Goal: Task Accomplishment & Management: Use online tool/utility

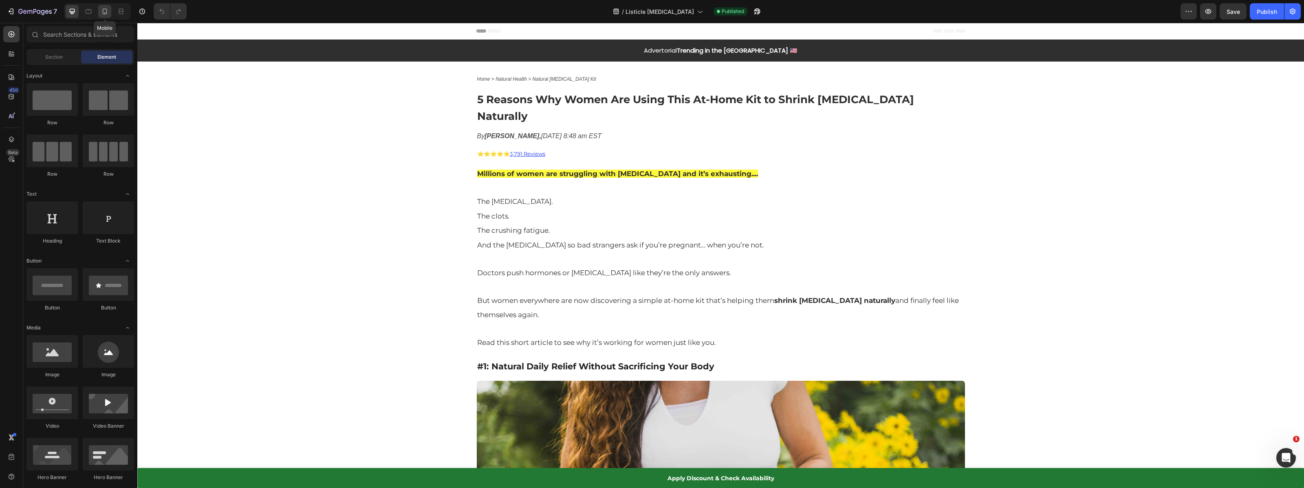
click at [103, 9] on icon at bounding box center [105, 12] width 4 height 6
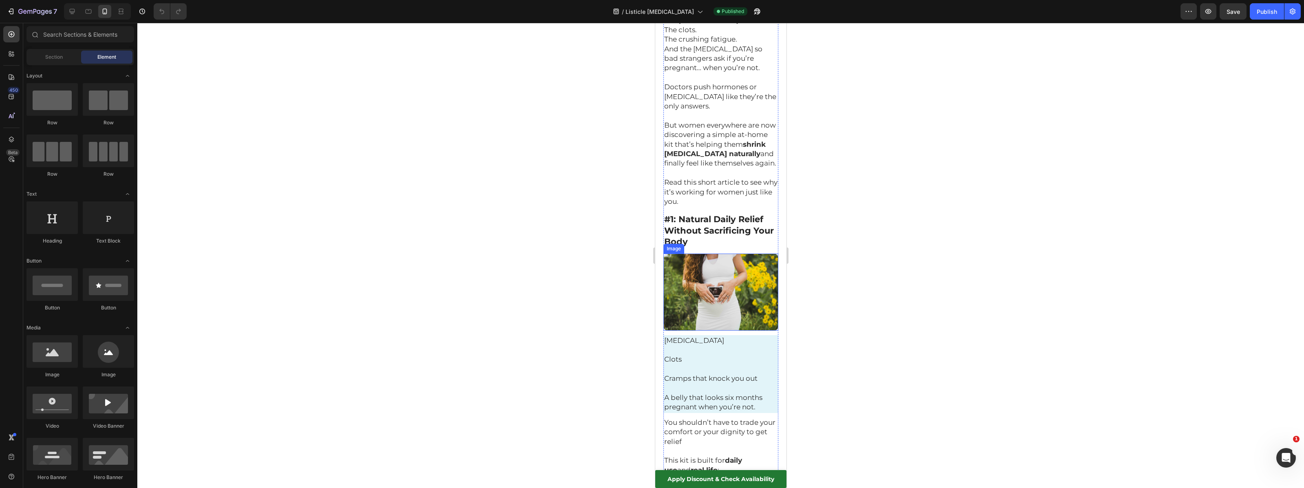
scroll to position [228, 0]
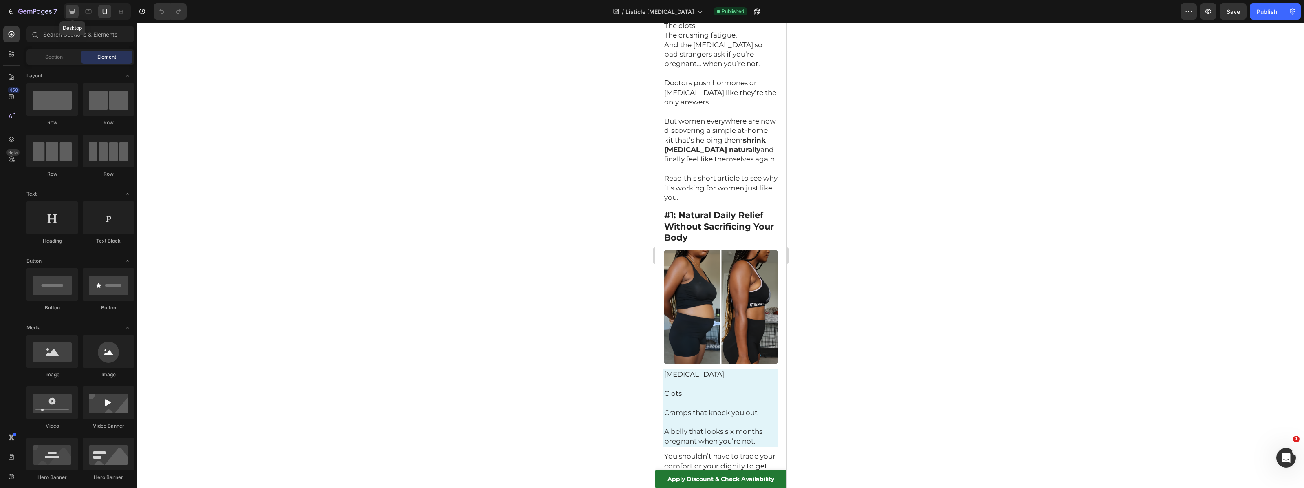
click at [68, 13] on icon at bounding box center [72, 11] width 8 height 8
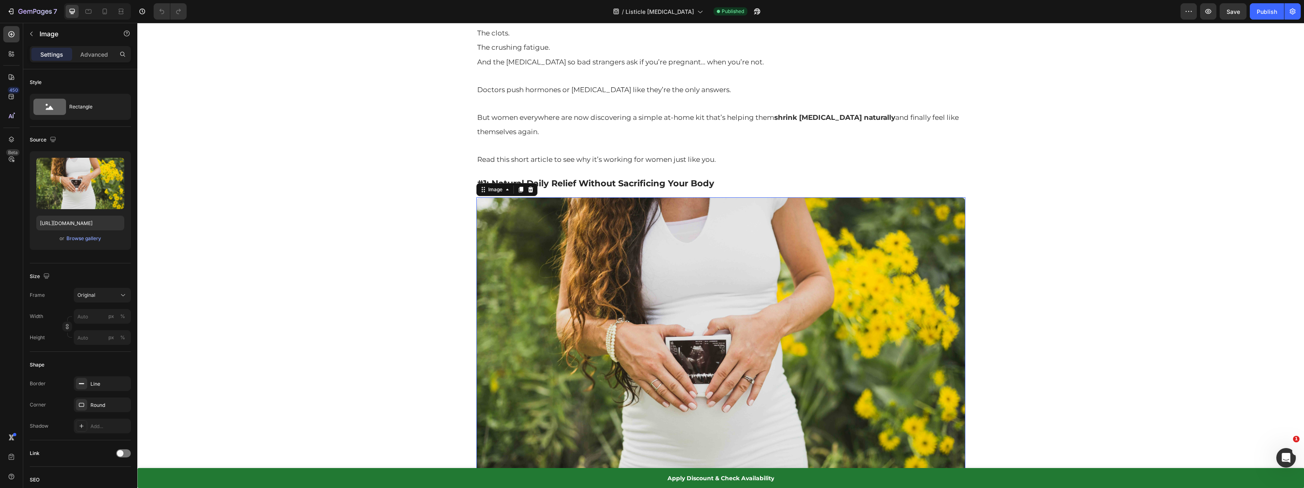
click at [731, 240] on img at bounding box center [720, 360] width 489 height 326
click at [83, 240] on div "Browse gallery" at bounding box center [83, 238] width 35 height 7
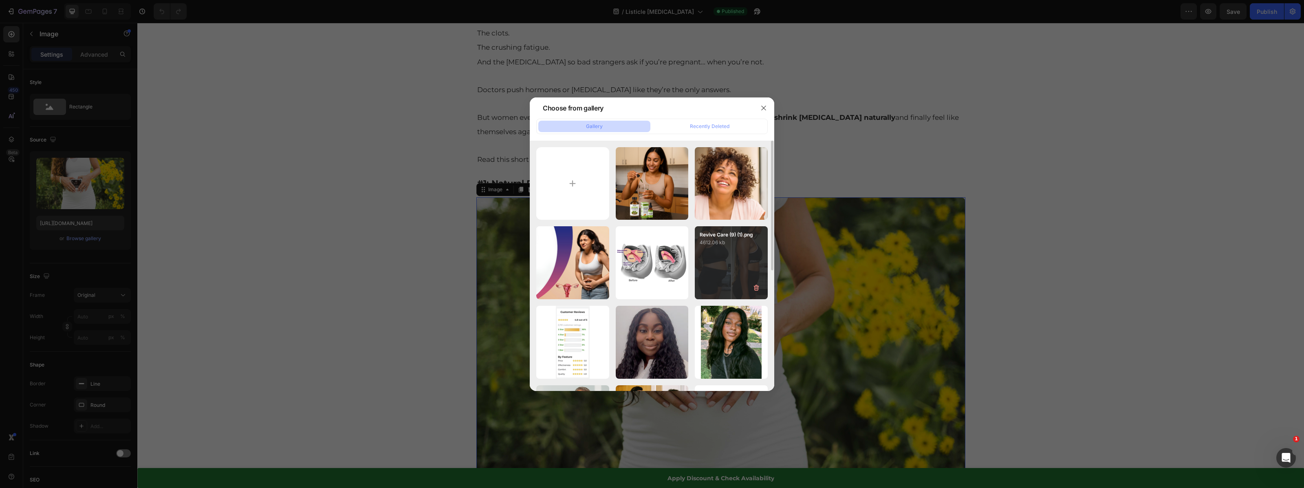
click at [720, 256] on div "Revive Care (9) (1).png 4612.06 kb" at bounding box center [731, 262] width 73 height 73
type input "[URL][DOMAIN_NAME]"
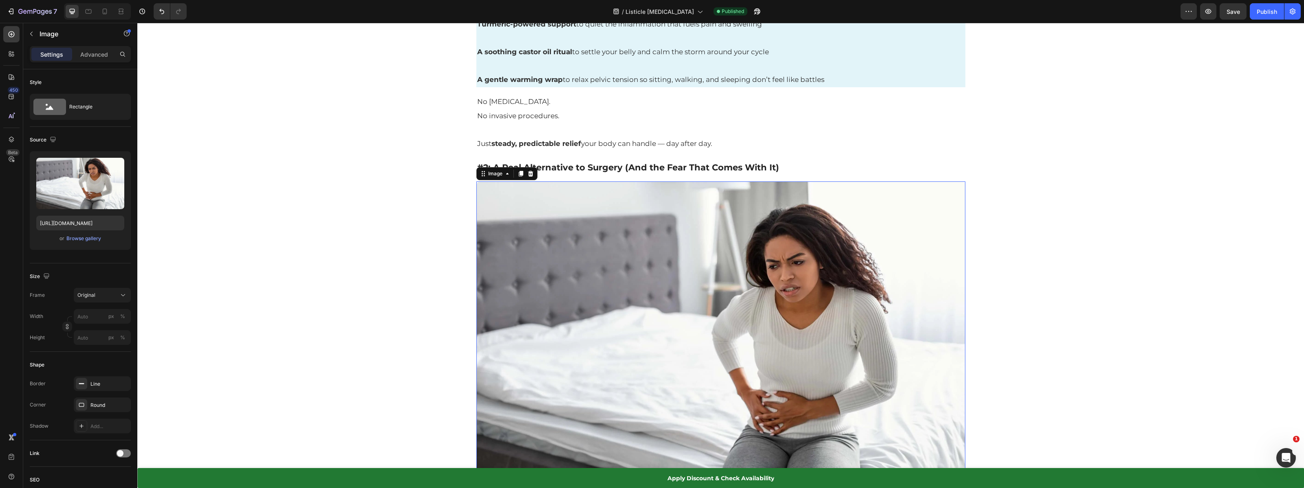
scroll to position [997, 0]
click at [700, 256] on img at bounding box center [720, 346] width 489 height 326
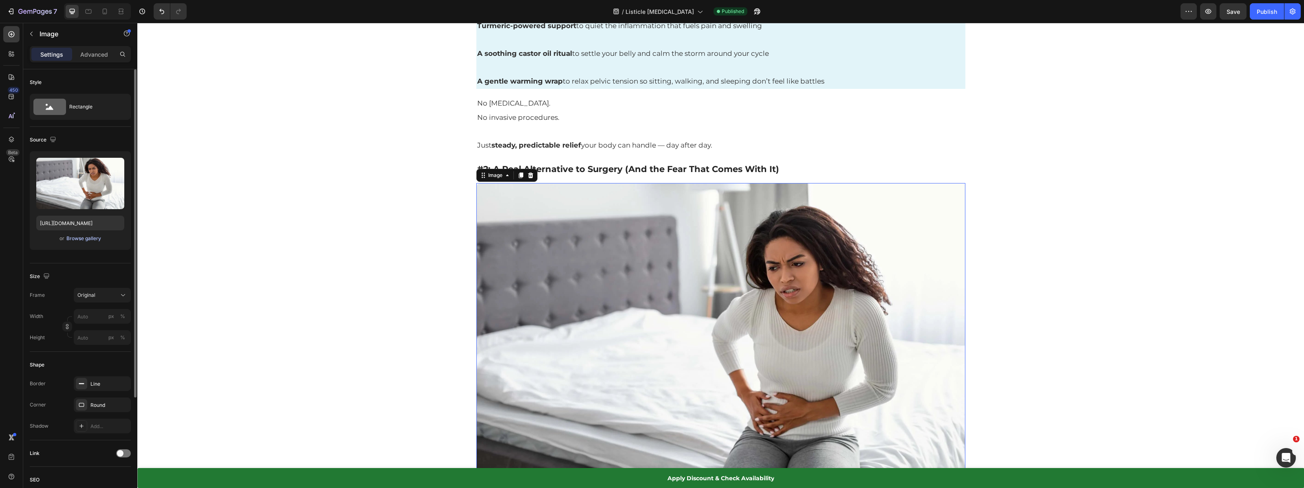
click at [90, 238] on div "Browse gallery" at bounding box center [83, 238] width 35 height 7
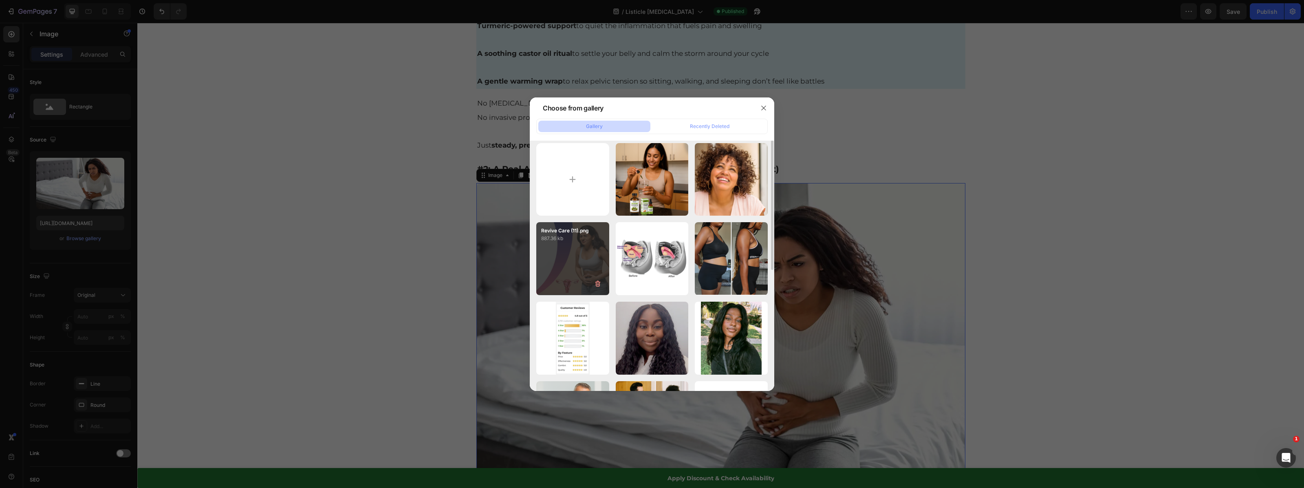
click at [569, 262] on div "Revive Care (11).png 887.36 kb" at bounding box center [572, 258] width 73 height 73
type input "[URL][DOMAIN_NAME]"
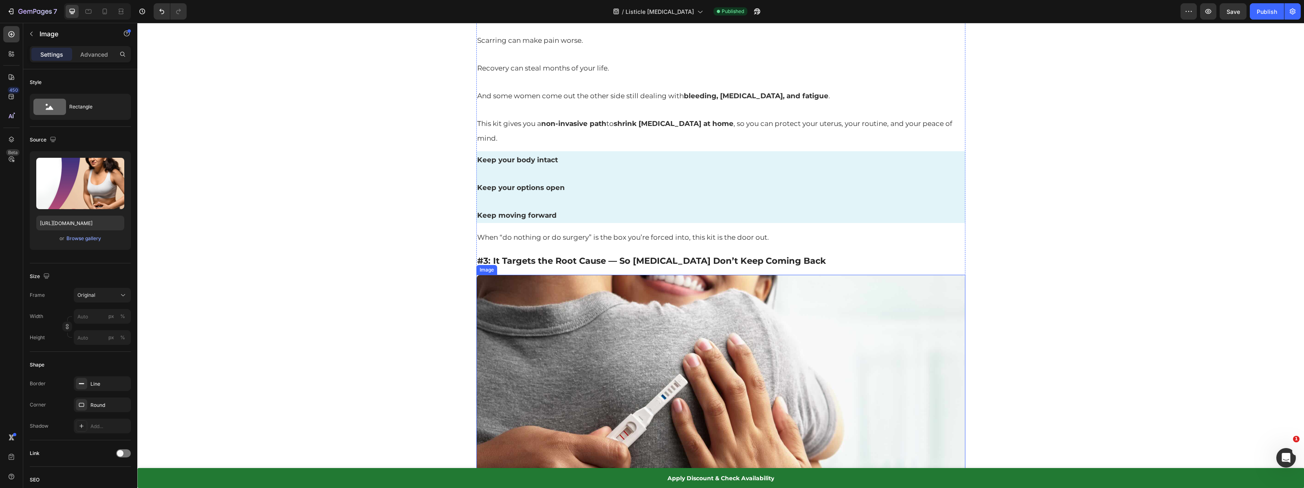
scroll to position [1704, 0]
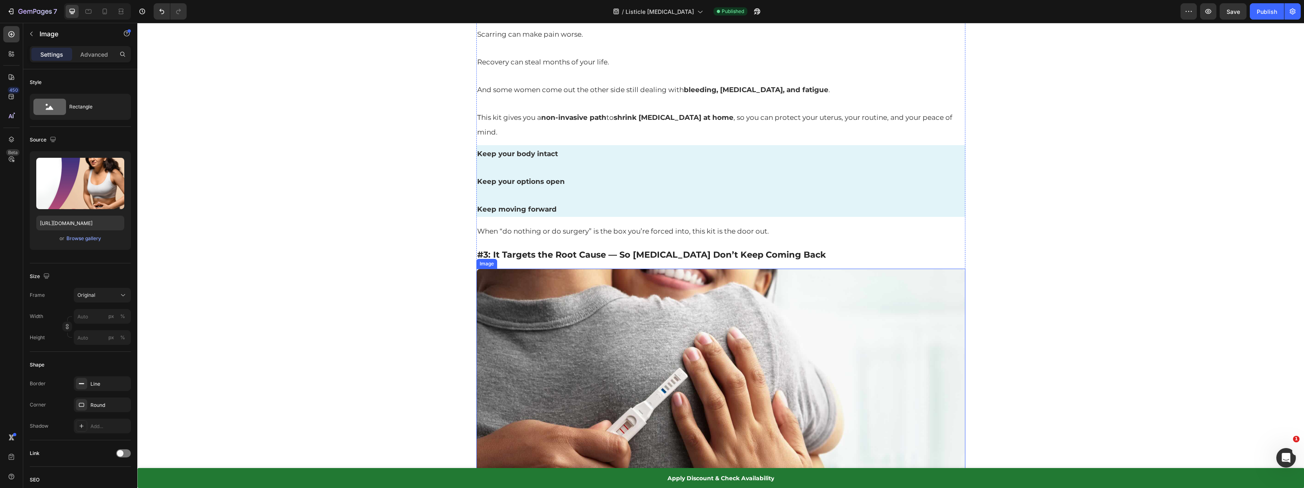
click at [711, 287] on img at bounding box center [720, 432] width 489 height 326
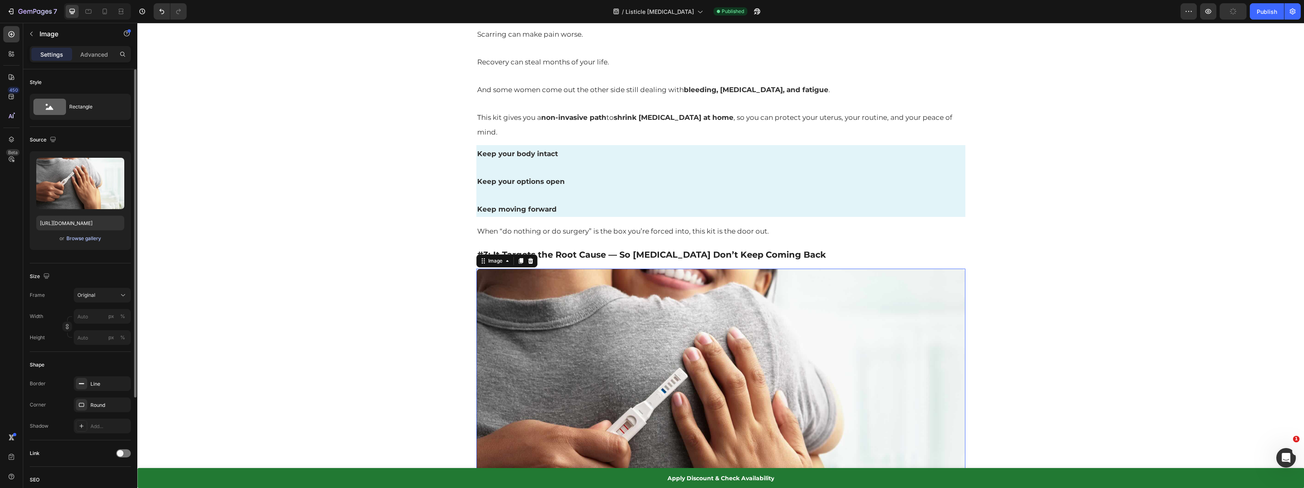
click at [91, 235] on div "Browse gallery" at bounding box center [83, 238] width 35 height 7
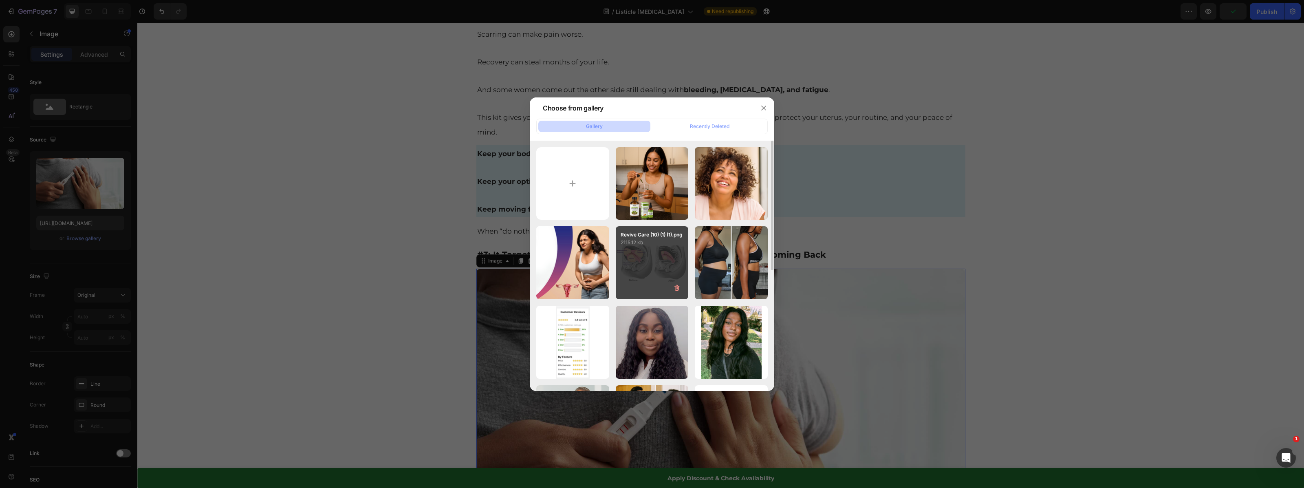
click at [648, 254] on div "Revive Care (10) (1) (1).png 2115.12 kb" at bounding box center [652, 262] width 73 height 73
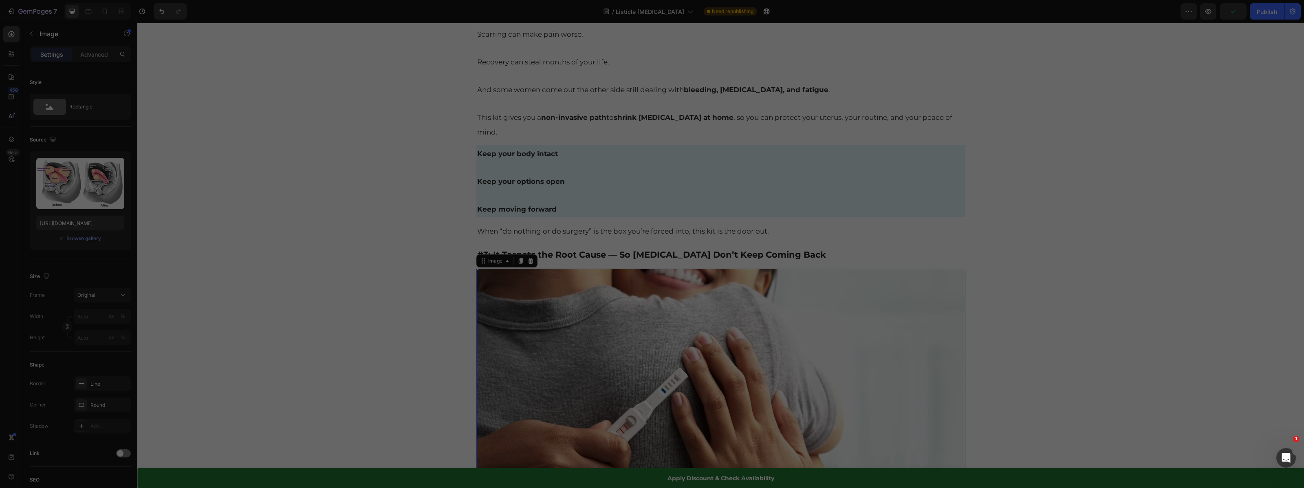
type input "[URL][DOMAIN_NAME]"
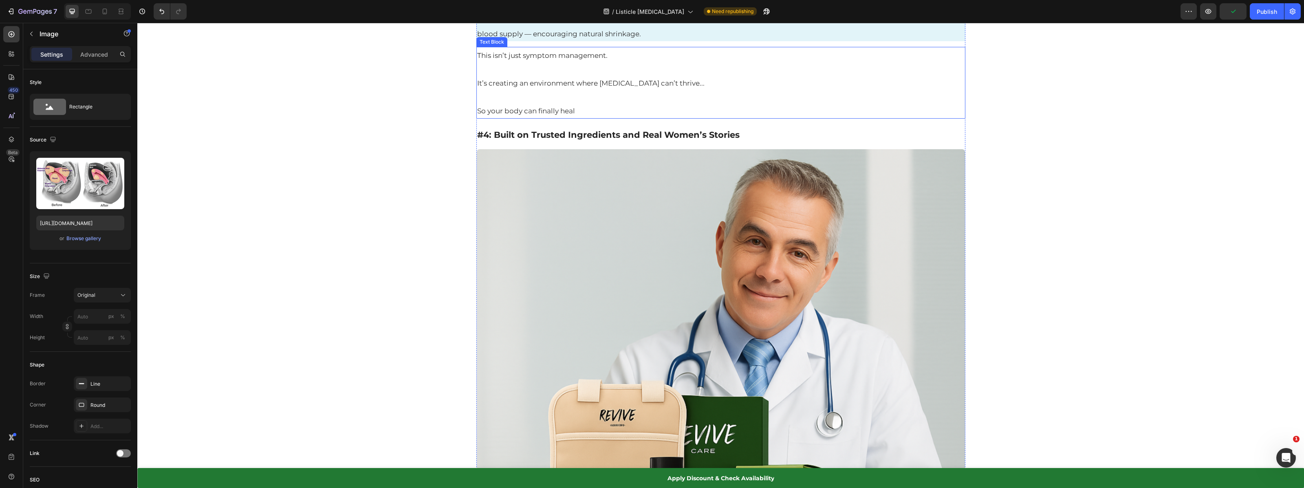
scroll to position [2520, 0]
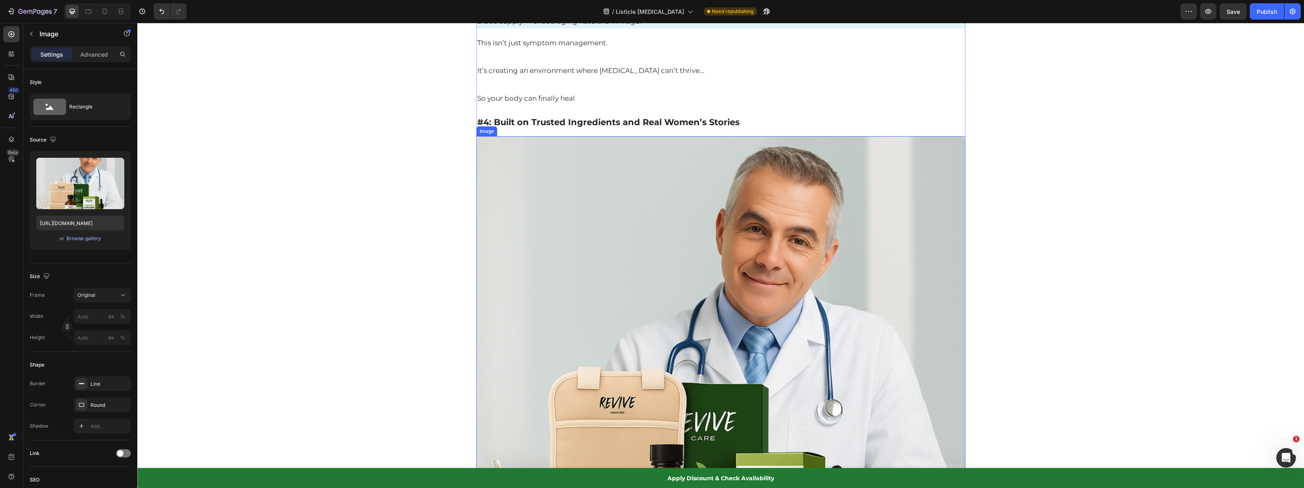
click at [649, 254] on img at bounding box center [720, 380] width 489 height 489
click at [85, 241] on div "Browse gallery" at bounding box center [83, 238] width 35 height 7
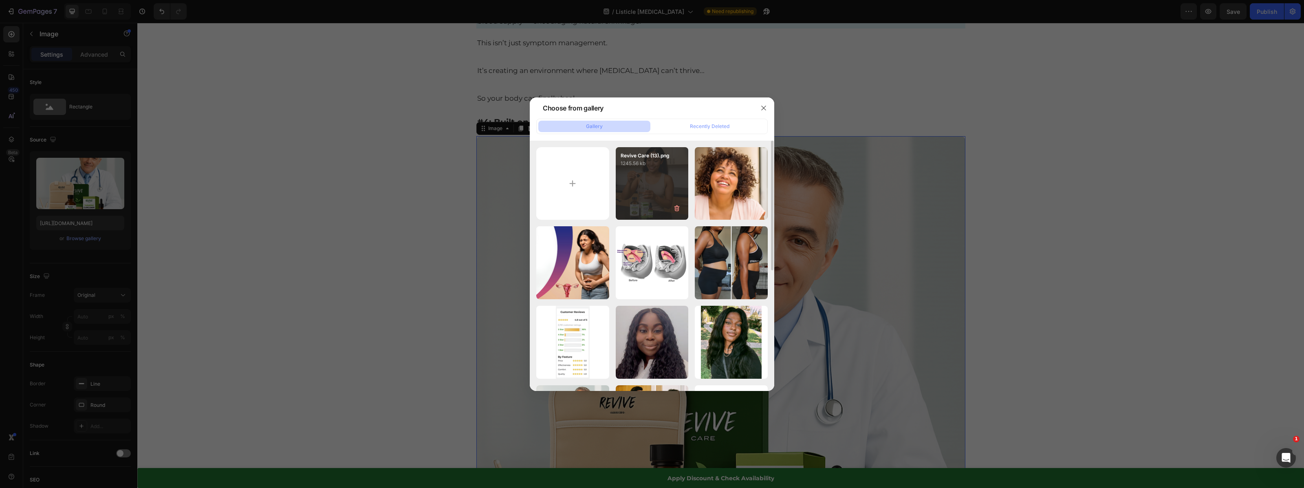
click at [659, 209] on div "Revive Care (13).png 1245.56 kb" at bounding box center [652, 183] width 73 height 73
type input "[URL][DOMAIN_NAME]"
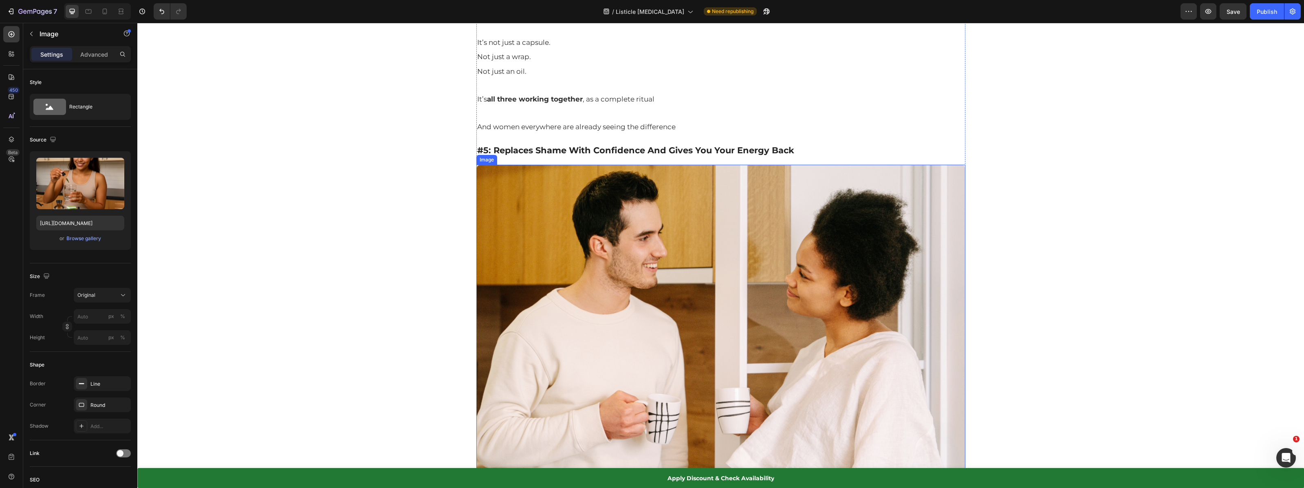
scroll to position [3285, 0]
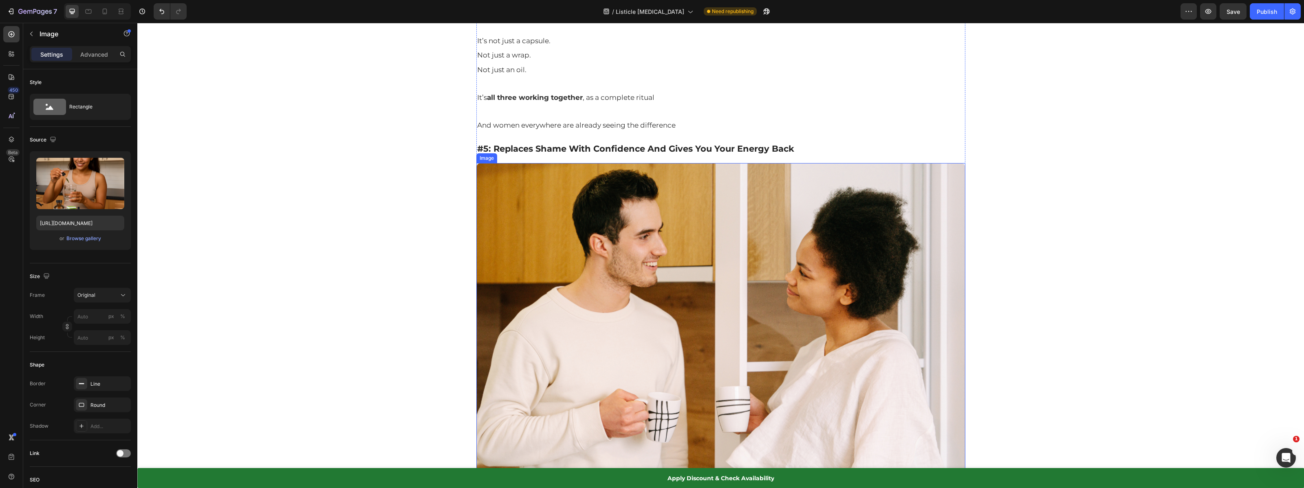
click at [681, 246] on img at bounding box center [720, 407] width 489 height 489
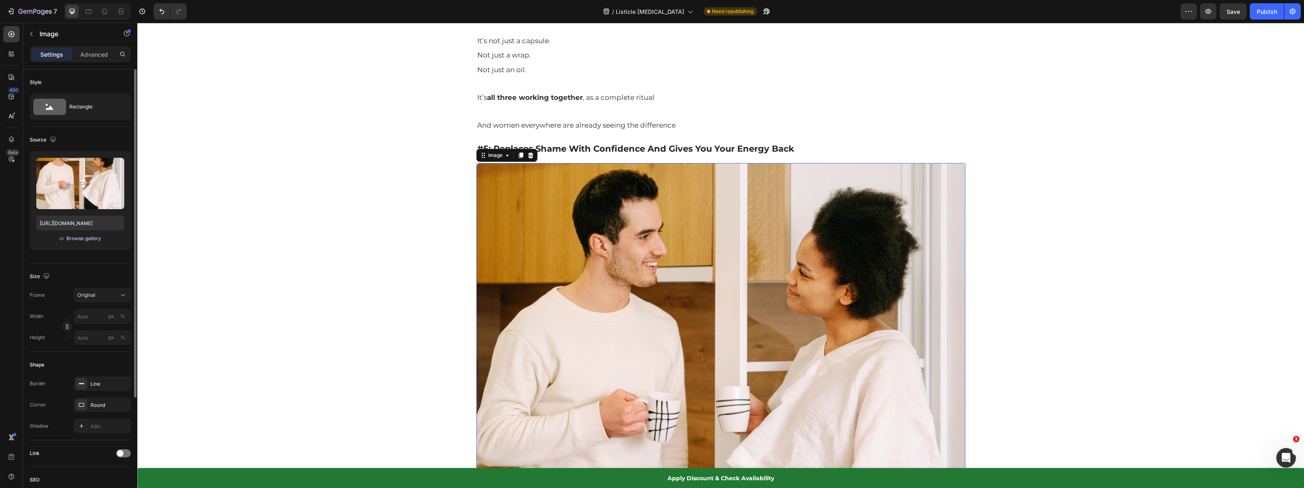
click at [91, 236] on div "Browse gallery" at bounding box center [83, 238] width 35 height 7
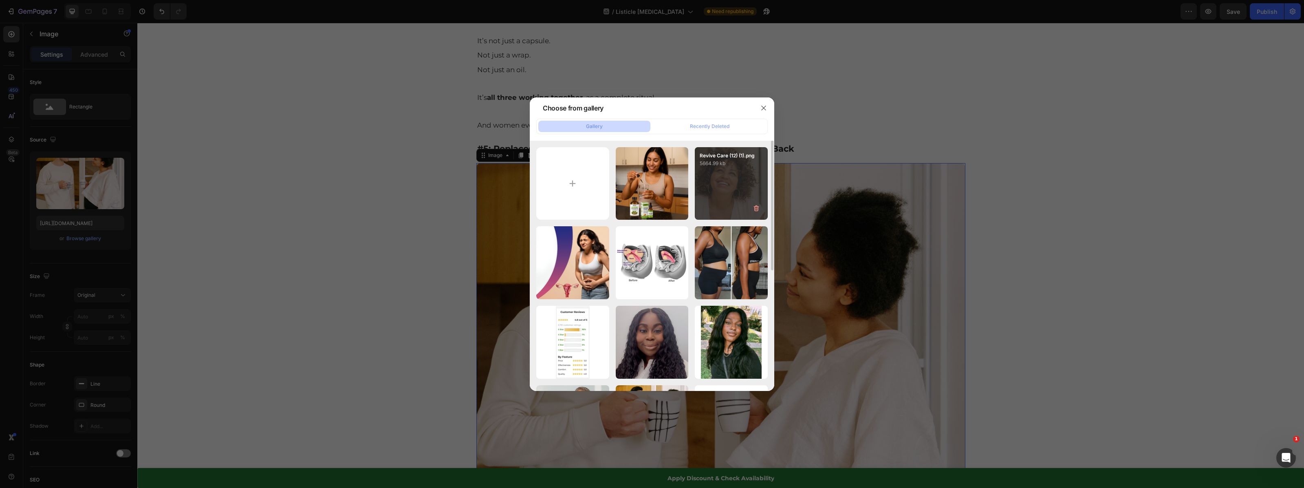
click at [709, 185] on div "Revive Care (12) (1).png 5664.99 kb" at bounding box center [731, 183] width 73 height 73
type input "[URL][DOMAIN_NAME]"
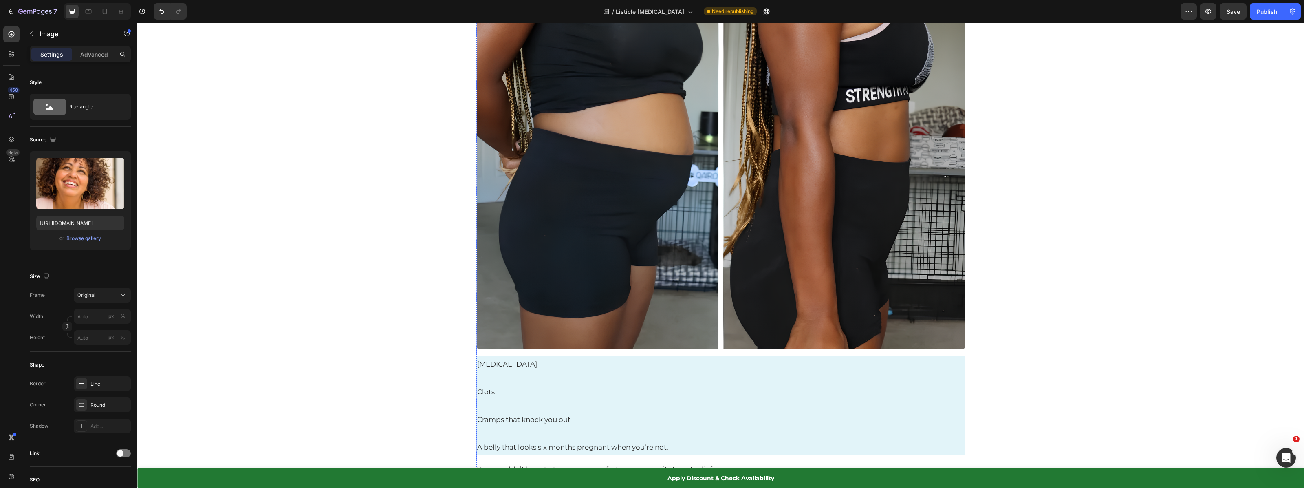
scroll to position [0, 0]
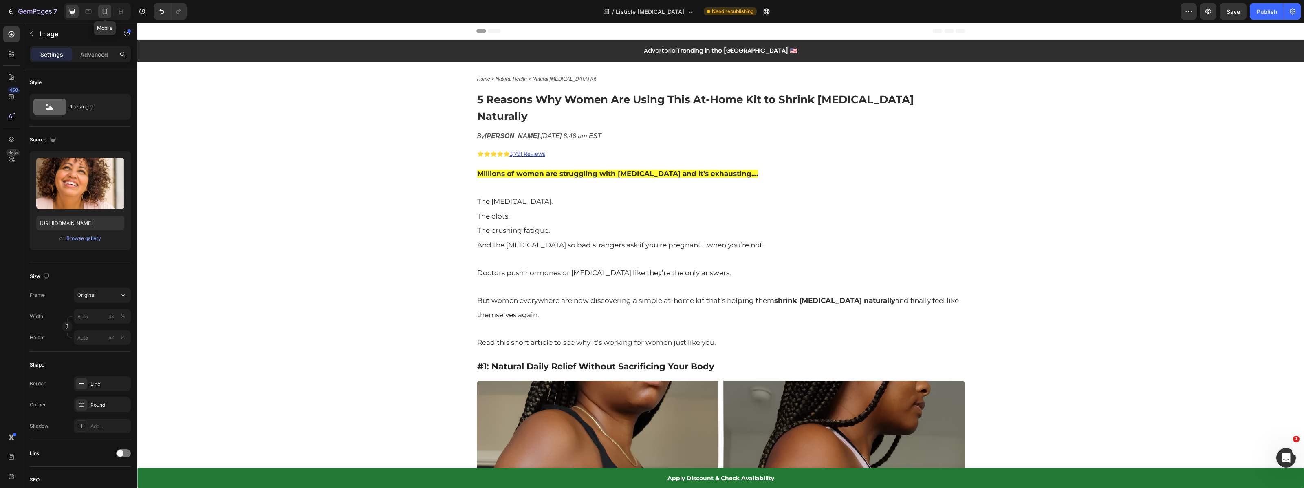
click at [105, 10] on icon at bounding box center [105, 11] width 8 height 8
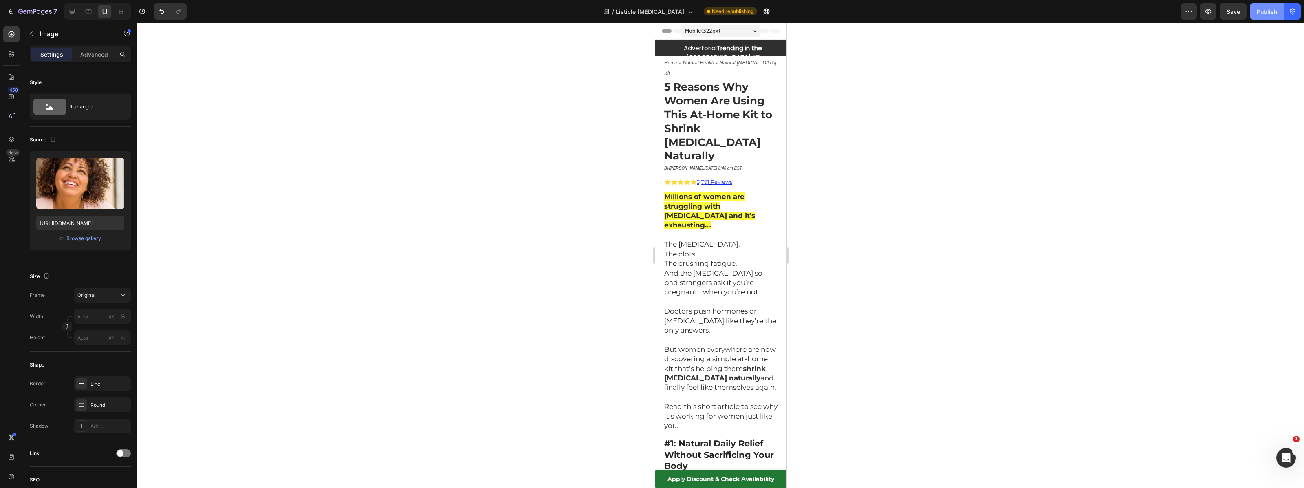
click at [1274, 6] on button "Publish" at bounding box center [1267, 11] width 34 height 16
